Goal: Complete application form: Complete application form

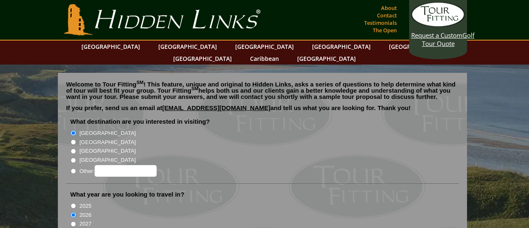
radio input "true"
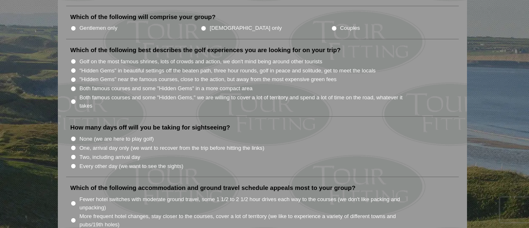
scroll to position [417, 0]
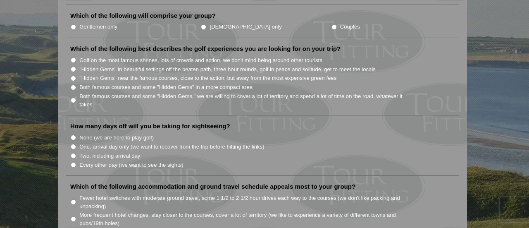
click at [323, 122] on li "How many days off will you be taking for sightseeing? None (we are here to play…" at bounding box center [262, 149] width 392 height 54
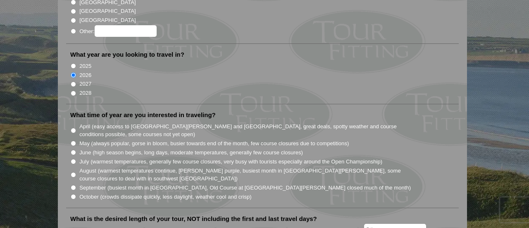
scroll to position [140, 0]
click at [73, 171] on input "August (warmest temperatures continue, heather bright purple, busiest month in …" at bounding box center [73, 173] width 5 height 5
radio input "true"
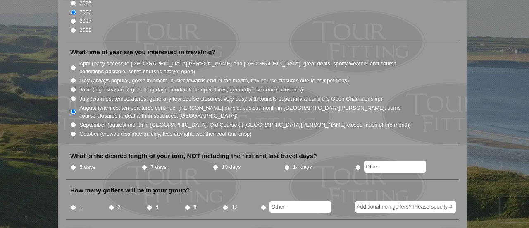
scroll to position [203, 0]
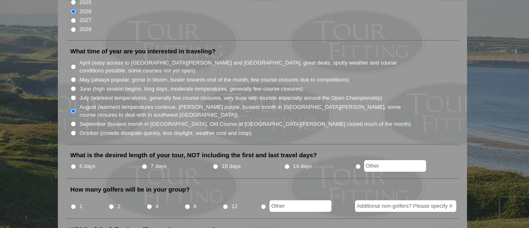
radio input "true"
click at [376, 160] on input "text" at bounding box center [395, 166] width 62 height 12
type input "8 days"
click at [149, 204] on input "4" at bounding box center [149, 206] width 5 height 5
radio input "true"
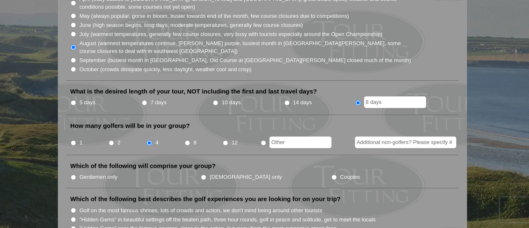
scroll to position [268, 0]
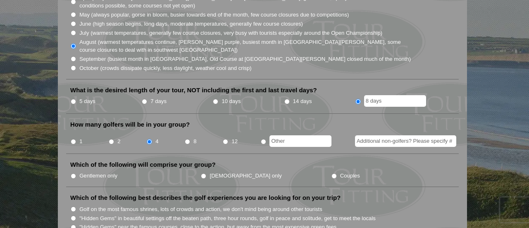
click at [73, 173] on input "Gentlemen only" at bounding box center [73, 175] width 5 height 5
radio input "true"
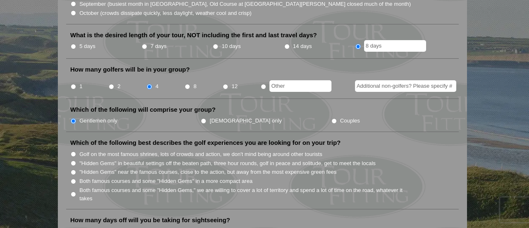
scroll to position [324, 0]
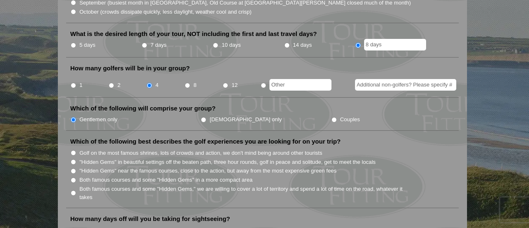
click at [74, 177] on input "Both famous courses and some "Hidden Gems" in a more compact area" at bounding box center [73, 179] width 5 height 5
radio input "true"
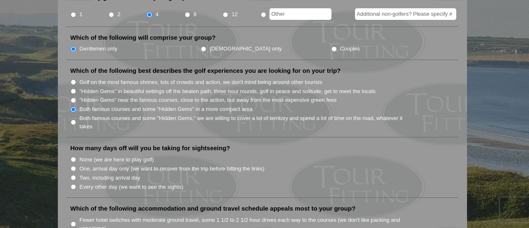
scroll to position [395, 0]
click at [74, 175] on input "Two, including arrival day" at bounding box center [73, 177] width 5 height 5
radio input "true"
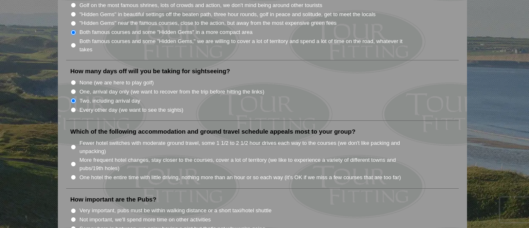
scroll to position [475, 0]
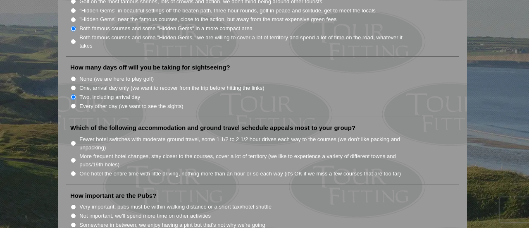
click at [73, 157] on input "More frequent hotel changes, stay closer to the courses, cover a lot of territo…" at bounding box center [73, 159] width 5 height 5
radio input "true"
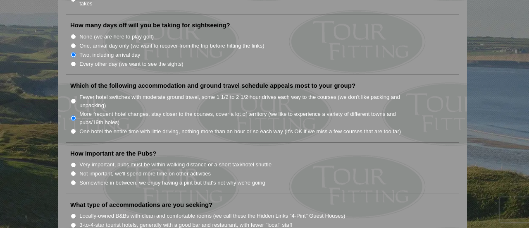
scroll to position [523, 0]
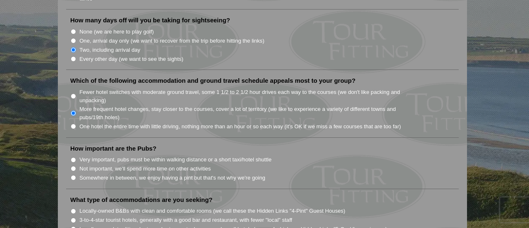
click at [71, 157] on input "Very important, pubs must be within walking distance or a short taxi/hotel shut…" at bounding box center [73, 159] width 5 height 5
radio input "true"
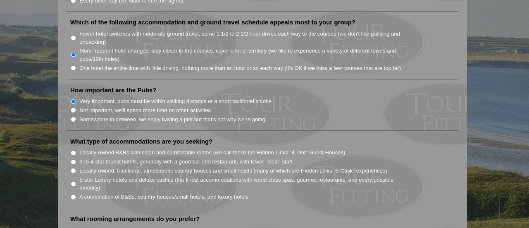
scroll to position [582, 0]
click at [72, 166] on input "Locally-owned, traditional, atmospheric country houses and small hotels (many o…" at bounding box center [73, 168] width 5 height 5
radio input "true"
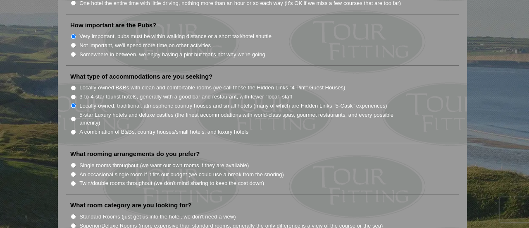
scroll to position [651, 0]
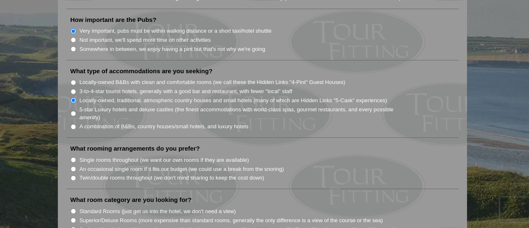
click at [71, 175] on input "Twin/double rooms throughout (we don't mind sharing to keep the cost down)" at bounding box center [73, 177] width 5 height 5
radio input "true"
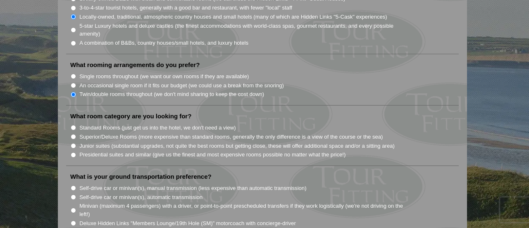
scroll to position [737, 0]
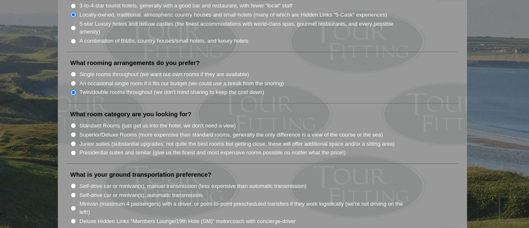
click at [72, 132] on input "Superior/Deluxe Rooms (more expensive than standard rooms, generally the only d…" at bounding box center [73, 134] width 5 height 5
radio input "true"
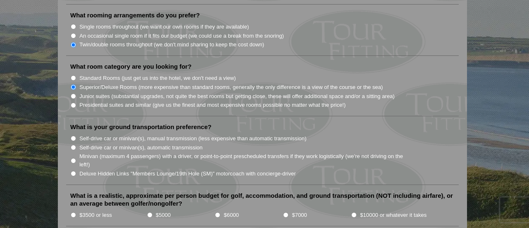
scroll to position [789, 0]
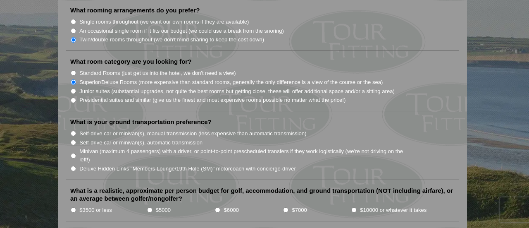
click at [73, 153] on input "Minivan (maximum 4 passengers) with a driver, or point-to-point prescheduled tr…" at bounding box center [73, 155] width 5 height 5
radio input "true"
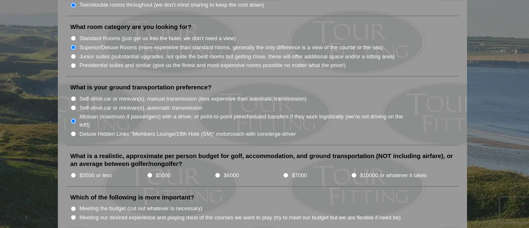
scroll to position [826, 0]
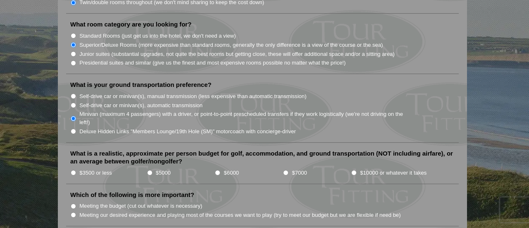
click at [285, 170] on input "$7000" at bounding box center [285, 172] width 5 height 5
radio input "true"
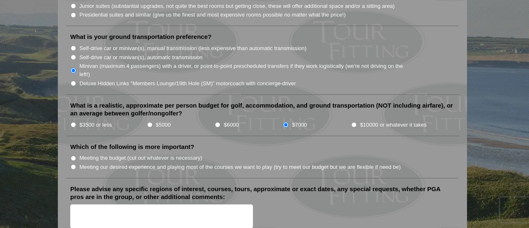
scroll to position [874, 0]
click at [71, 164] on input "Meeting our desired experience and playing most of the courses we want to play …" at bounding box center [73, 166] width 5 height 5
radio input "true"
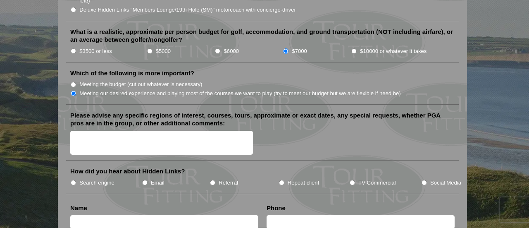
scroll to position [948, 0]
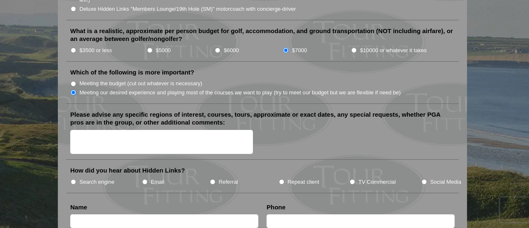
click at [146, 179] on input "Email" at bounding box center [144, 181] width 5 height 5
radio input "true"
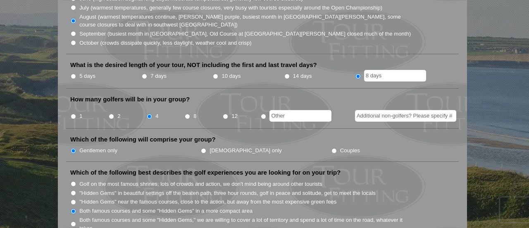
scroll to position [0, 0]
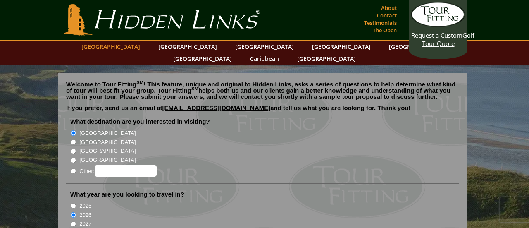
click at [130, 48] on link "[GEOGRAPHIC_DATA]" at bounding box center [110, 46] width 67 height 12
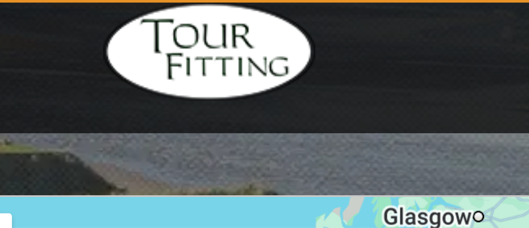
scroll to position [630, 0]
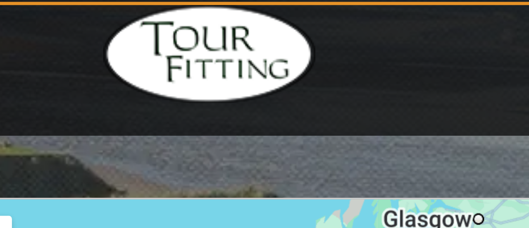
click at [204, 121] on div at bounding box center [196, 203] width 269 height 164
click at [205, 128] on img at bounding box center [205, 139] width 17 height 22
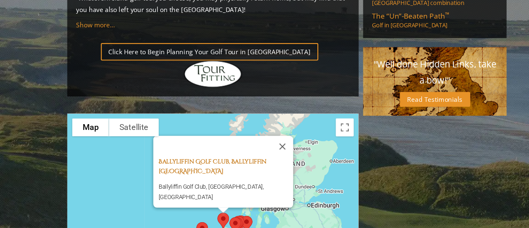
scroll to position [630, 0]
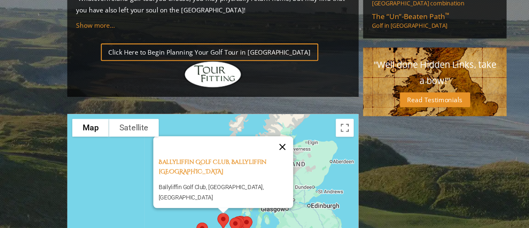
click at [269, 143] on button "Close" at bounding box center [260, 153] width 20 height 20
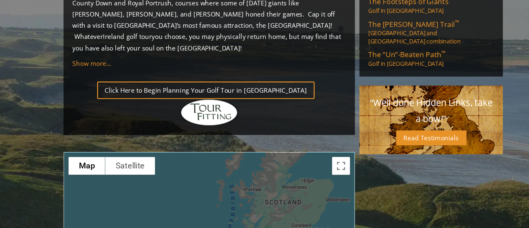
scroll to position [611, 0]
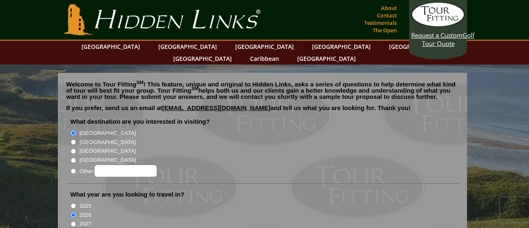
click at [71, 139] on input "[GEOGRAPHIC_DATA]" at bounding box center [73, 141] width 5 height 5
radio input "true"
click at [172, 47] on link "[GEOGRAPHIC_DATA]" at bounding box center [187, 46] width 67 height 12
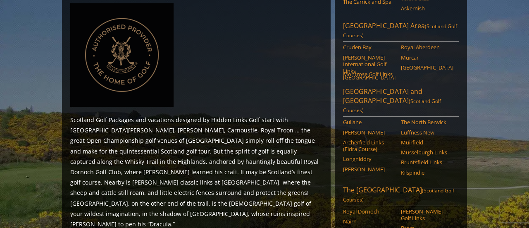
scroll to position [388, 0]
click at [417, 139] on link "Muirfield" at bounding box center [427, 142] width 52 height 7
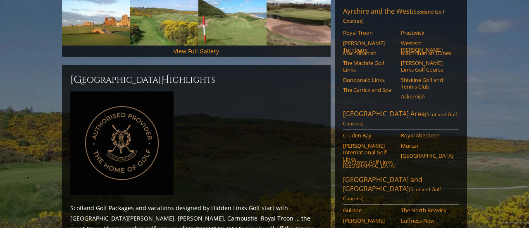
scroll to position [300, 0]
click at [383, 40] on link "Trump Turnberry" at bounding box center [369, 47] width 52 height 14
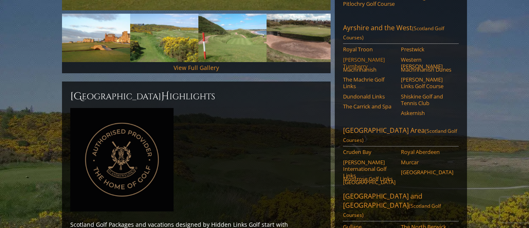
scroll to position [284, 0]
click at [435, 76] on link "Gailes Links Golf Course" at bounding box center [427, 83] width 52 height 14
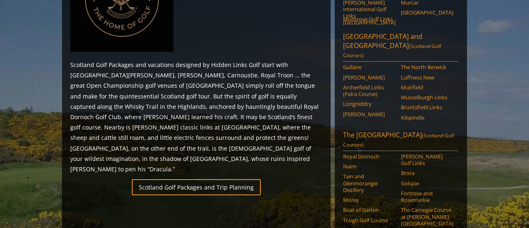
scroll to position [444, 0]
click at [378, 152] on link "Royal Dornoch" at bounding box center [369, 155] width 52 height 7
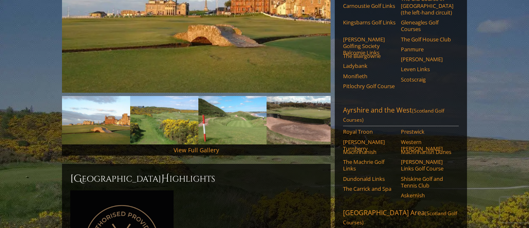
scroll to position [204, 0]
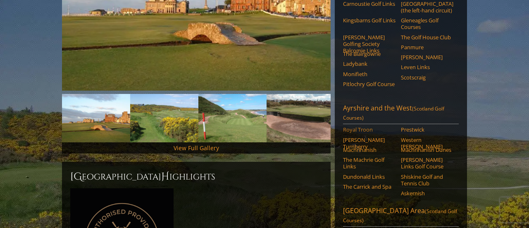
click at [366, 126] on link "Royal Troon" at bounding box center [369, 129] width 52 height 7
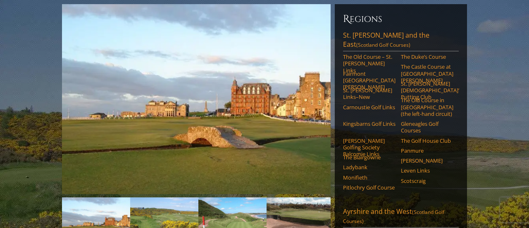
scroll to position [100, 0]
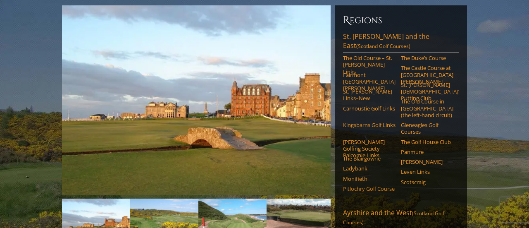
click at [365, 185] on link "Pitlochry Golf Course" at bounding box center [369, 188] width 52 height 7
click at [421, 121] on link "Gleneagles Golf Courses" at bounding box center [427, 128] width 52 height 14
click at [429, 148] on link "Panmure" at bounding box center [427, 151] width 52 height 7
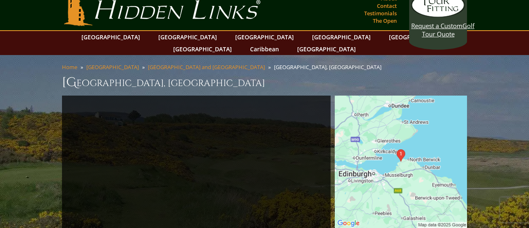
scroll to position [9, 0]
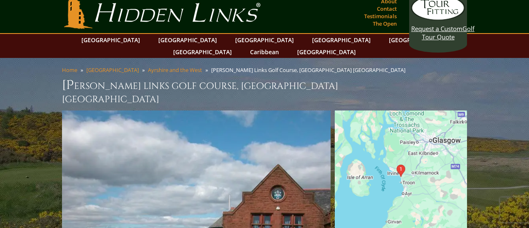
scroll to position [7, 0]
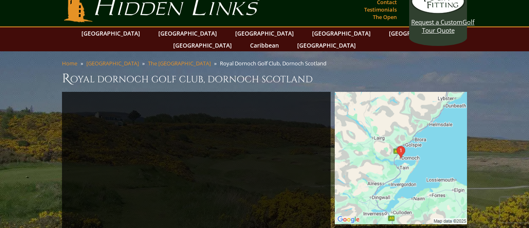
scroll to position [12, 0]
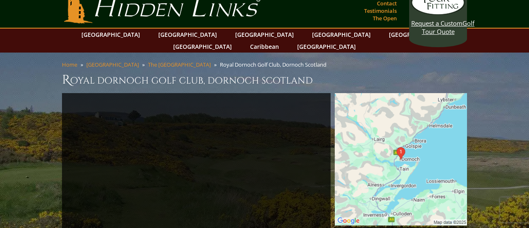
click at [432, 151] on img at bounding box center [401, 159] width 132 height 132
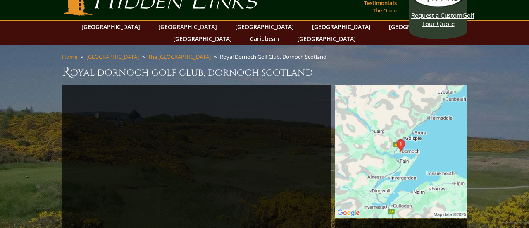
scroll to position [0, 0]
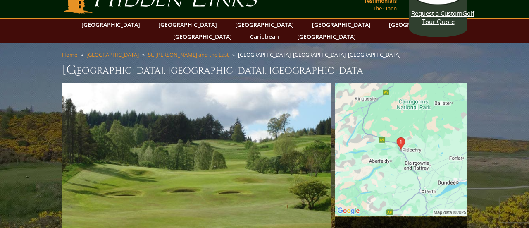
scroll to position [22, 0]
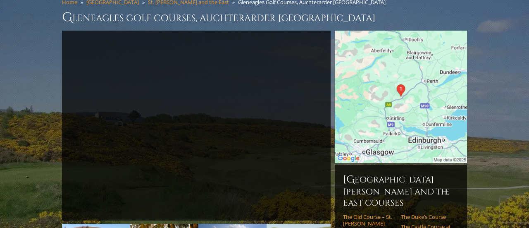
scroll to position [74, 0]
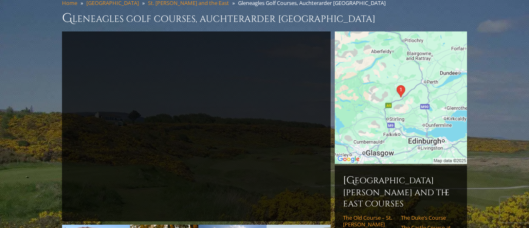
click at [435, 143] on img at bounding box center [401, 97] width 132 height 132
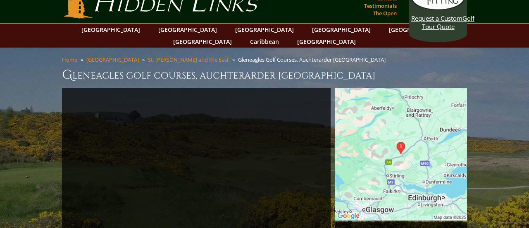
scroll to position [17, 0]
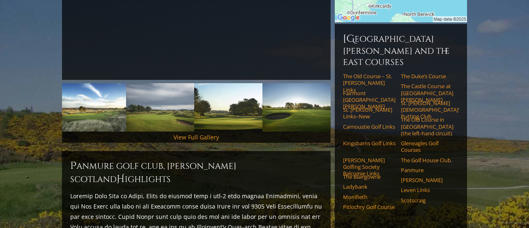
scroll to position [215, 0]
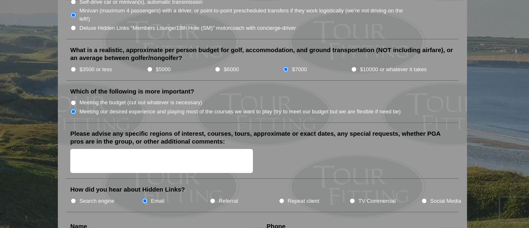
scroll to position [932, 0]
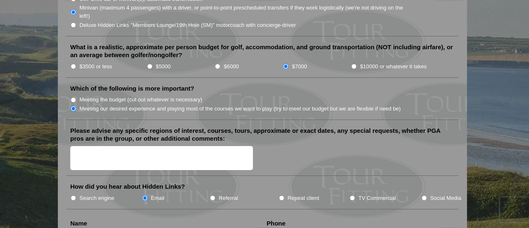
click at [75, 146] on textarea "Please advise any specific regions of interest, courses, tours, approximate or …" at bounding box center [161, 158] width 183 height 24
click at [172, 146] on textarea "Late August, early September 2026" at bounding box center [161, 158] width 183 height 24
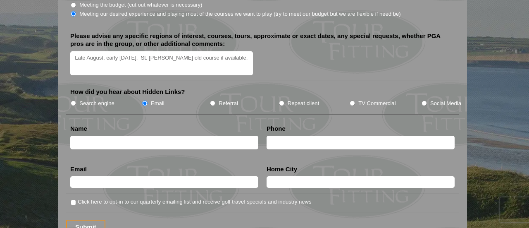
scroll to position [1027, 0]
type textarea "Late August, early September 2026. St. Andrews old course if available."
click at [97, 135] on input "text" at bounding box center [164, 142] width 188 height 14
type input "Alan"
click at [249, 51] on textarea "Late August, early September 2026. St. Andrews old course if available." at bounding box center [161, 63] width 183 height 24
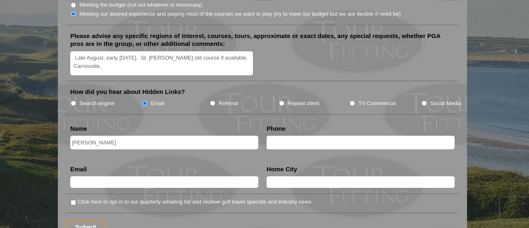
click at [192, 174] on li "Email Email Validation (required) This field is for validation purposes and sho…" at bounding box center [164, 179] width 196 height 29
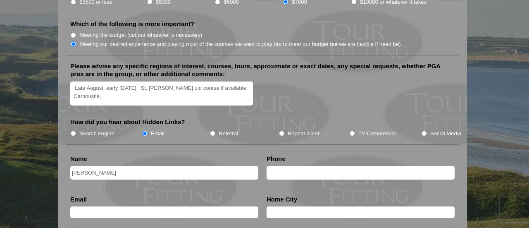
scroll to position [996, 0]
click at [120, 82] on textarea "Late August, early September 2026. St. Andrews old course if available. Carnous…" at bounding box center [161, 94] width 183 height 24
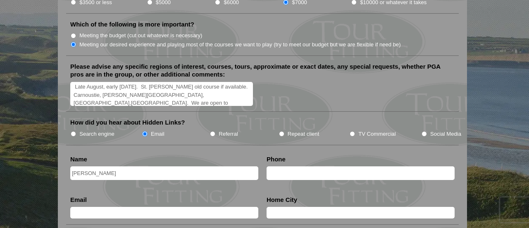
type textarea "Late August, early September 2026. St. Andrews old course if available. Carnous…"
click at [129, 166] on input "Alan" at bounding box center [164, 173] width 188 height 14
type input "Alan Dante"
click at [298, 166] on input "text" at bounding box center [360, 173] width 188 height 14
type input "248-207-7233"
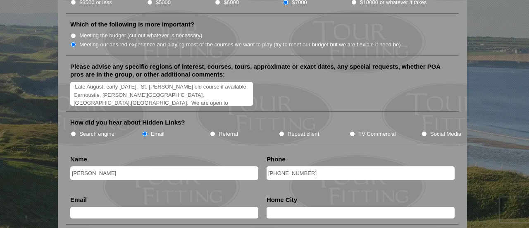
click at [176, 207] on input "text" at bounding box center [164, 213] width 188 height 12
type input "adanteinferno@gmail.com"
click at [290, 207] on input "text" at bounding box center [360, 213] width 188 height 12
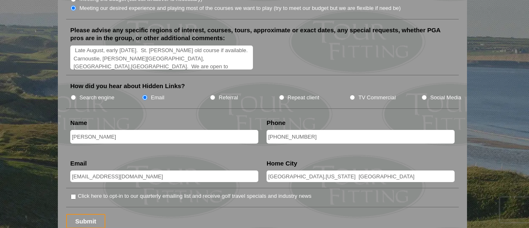
scroll to position [1033, 0]
type input "Dearborn,Michigan USA"
click at [74, 194] on input "Click here to opt-in to our quarterly emailing list and receive golf travel spe…" at bounding box center [73, 196] width 5 height 5
checkbox input "true"
click at [86, 214] on input "Submit" at bounding box center [85, 221] width 39 height 14
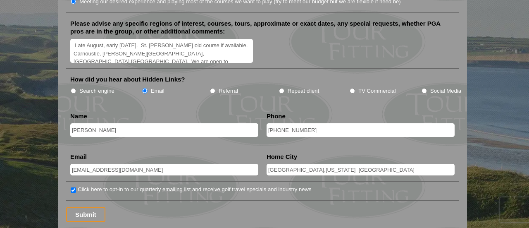
scroll to position [1055, 0]
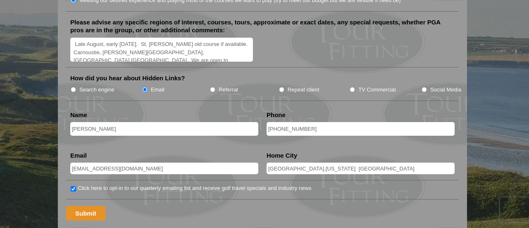
click at [88, 206] on input "Submit" at bounding box center [85, 213] width 39 height 14
